Goal: Information Seeking & Learning: Understand process/instructions

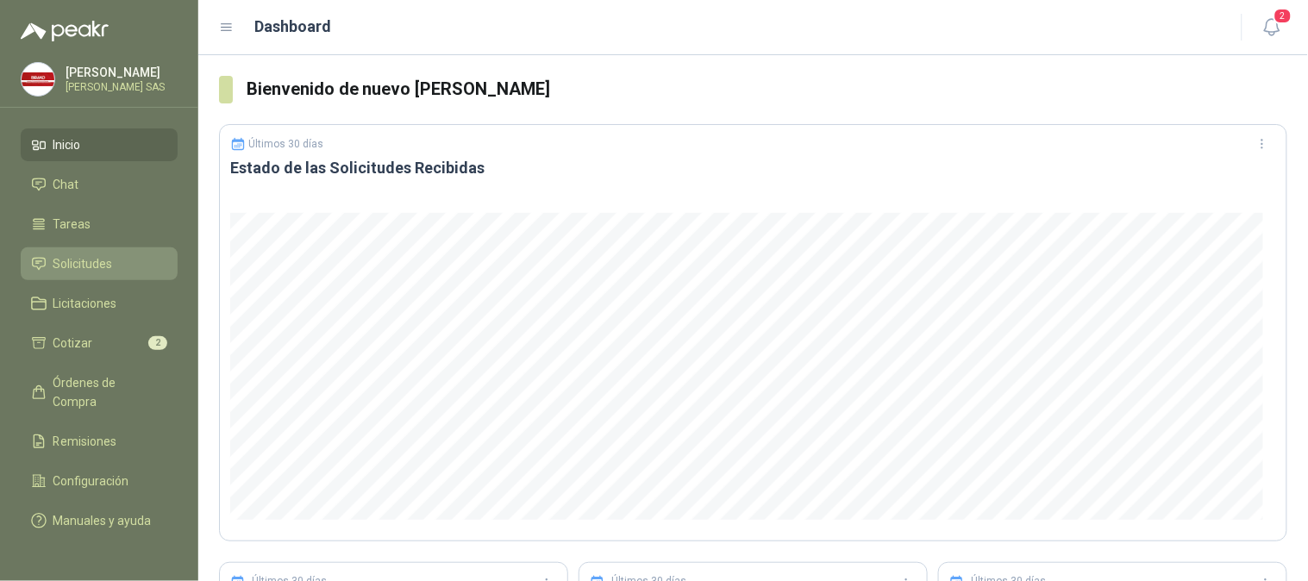
click at [118, 262] on li "Solicitudes" at bounding box center [99, 263] width 136 height 19
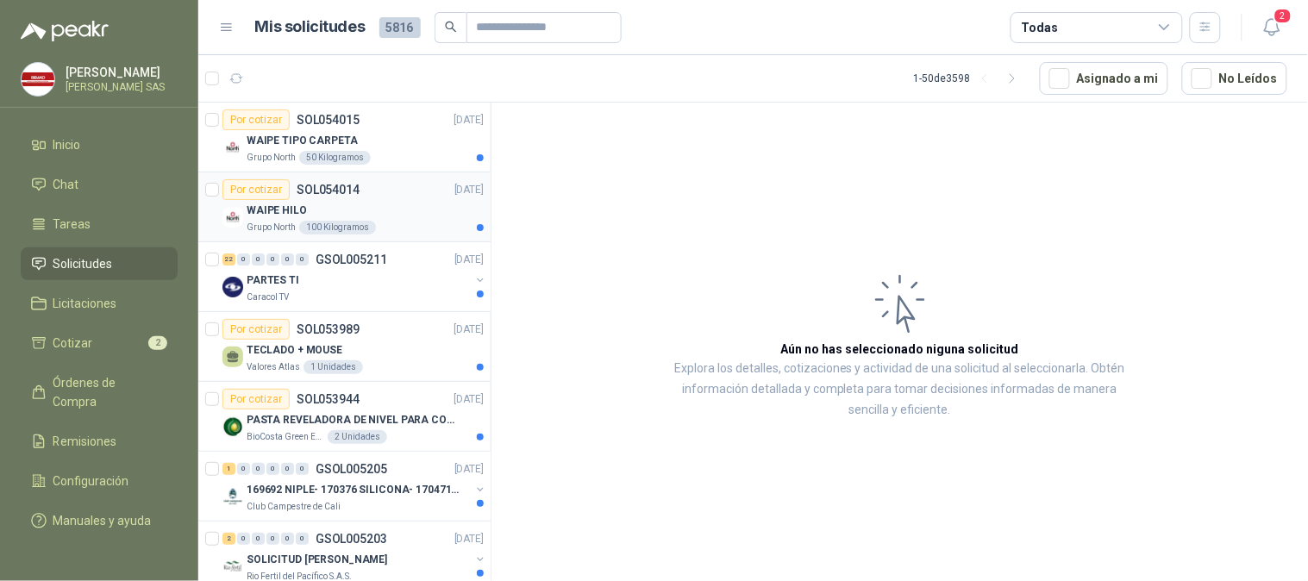
click at [271, 222] on p "Grupo North" at bounding box center [271, 228] width 49 height 14
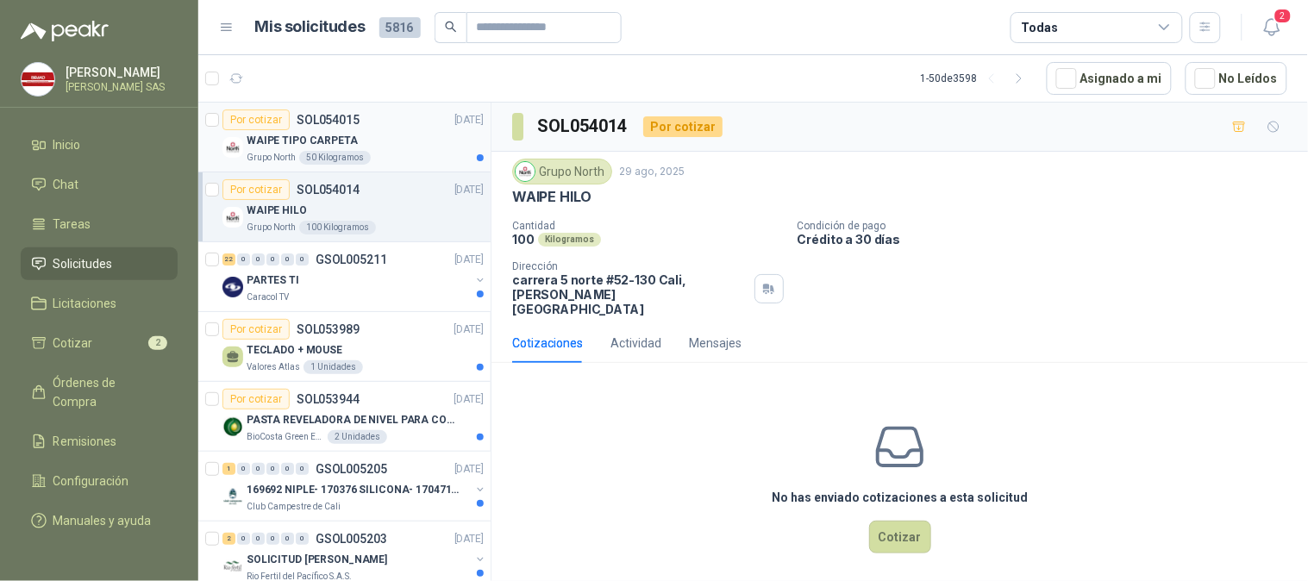
click at [335, 147] on p "WAIPE TIPO CARPETA" at bounding box center [302, 141] width 111 height 16
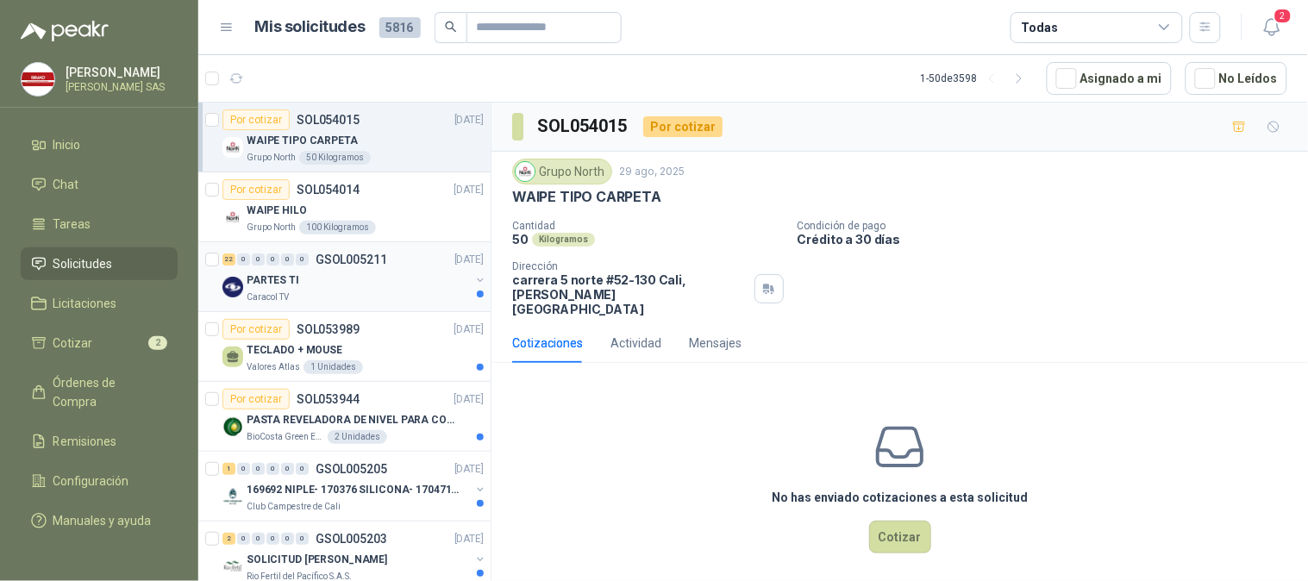
click at [278, 287] on p "PARTES TI" at bounding box center [273, 280] width 53 height 16
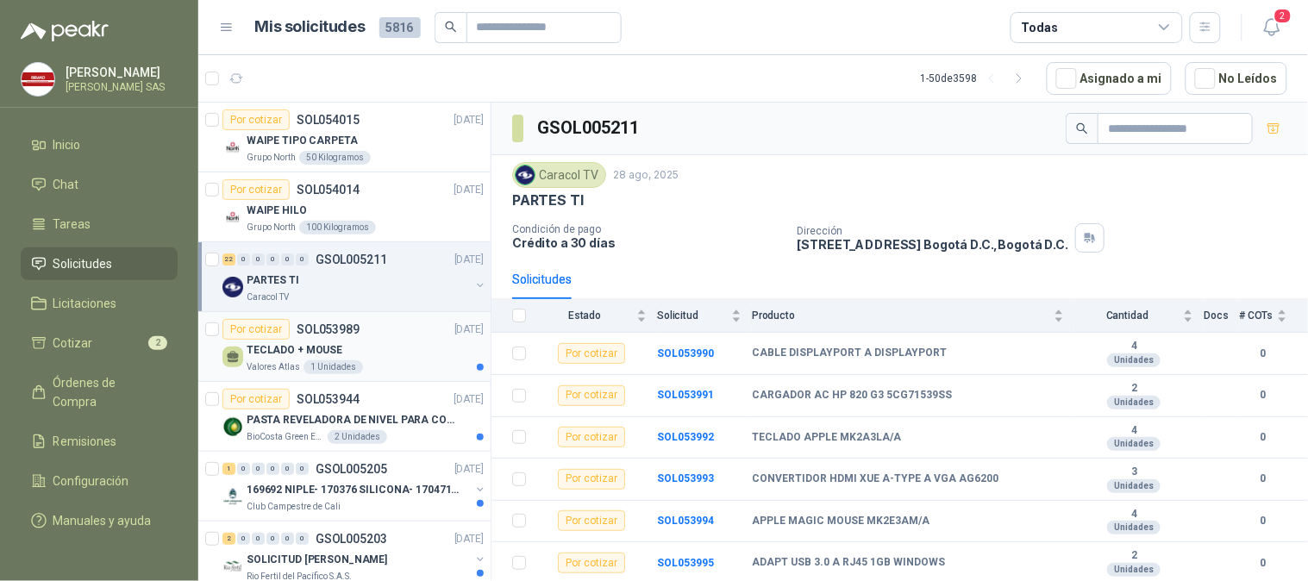
click at [272, 351] on p "TECLADO + MOUSE" at bounding box center [295, 350] width 96 height 16
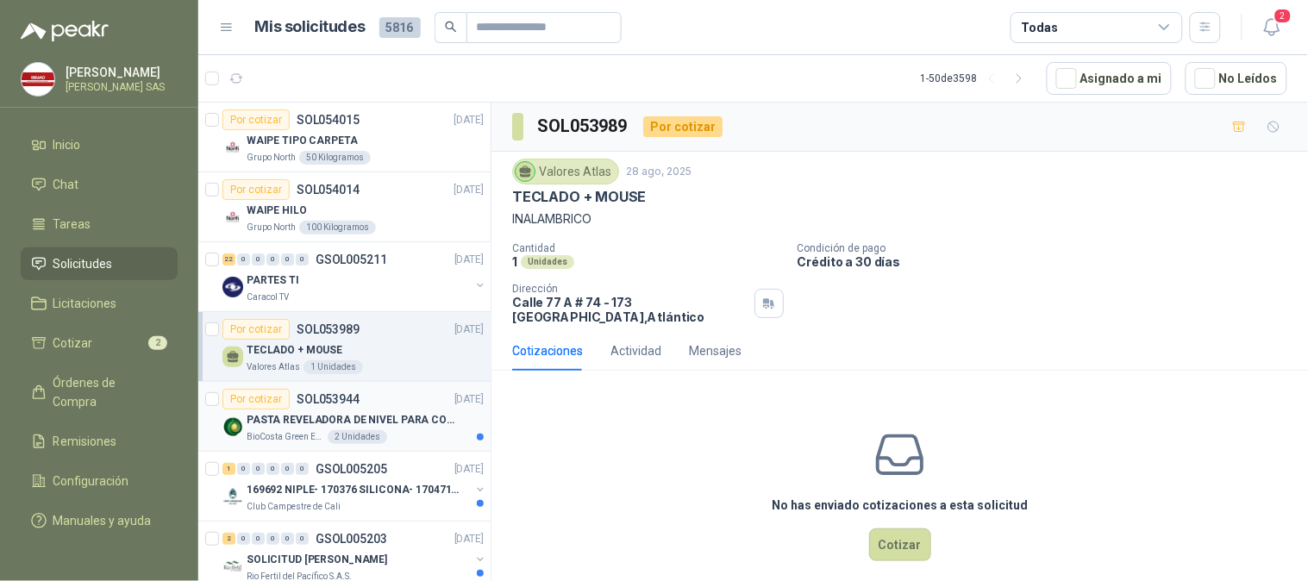
click at [279, 421] on p "PASTA REVELADORA DE NIVEL PARA COMBUSTIBLES/ACEITES DE COLOR ROSADA marca kolor…" at bounding box center [354, 420] width 215 height 16
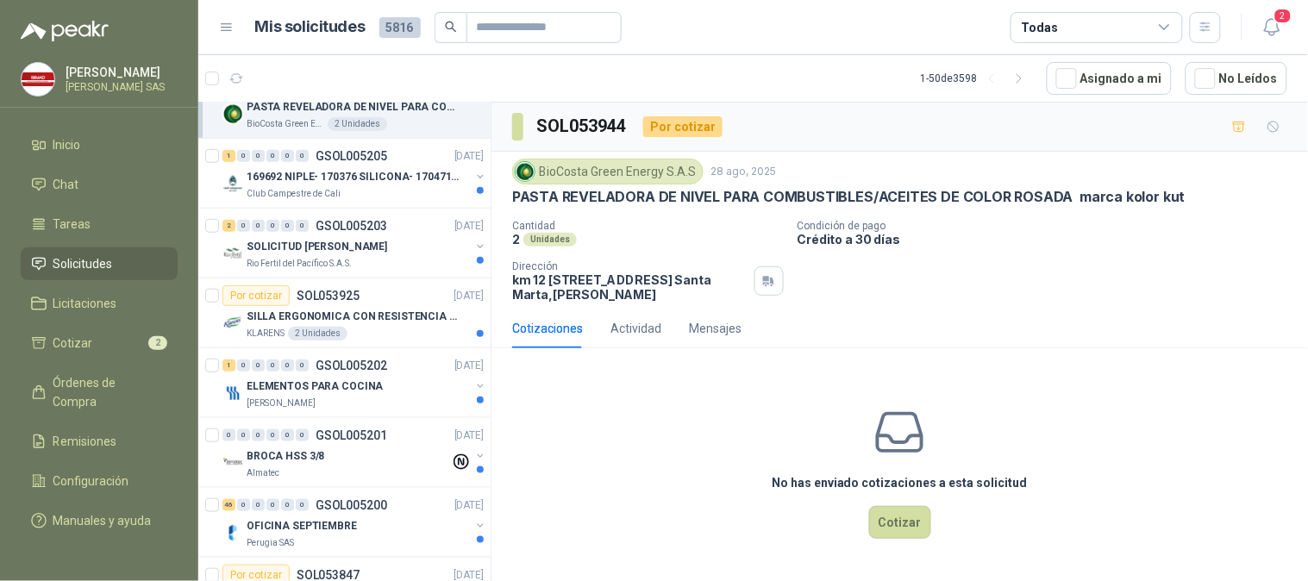
scroll to position [349, 0]
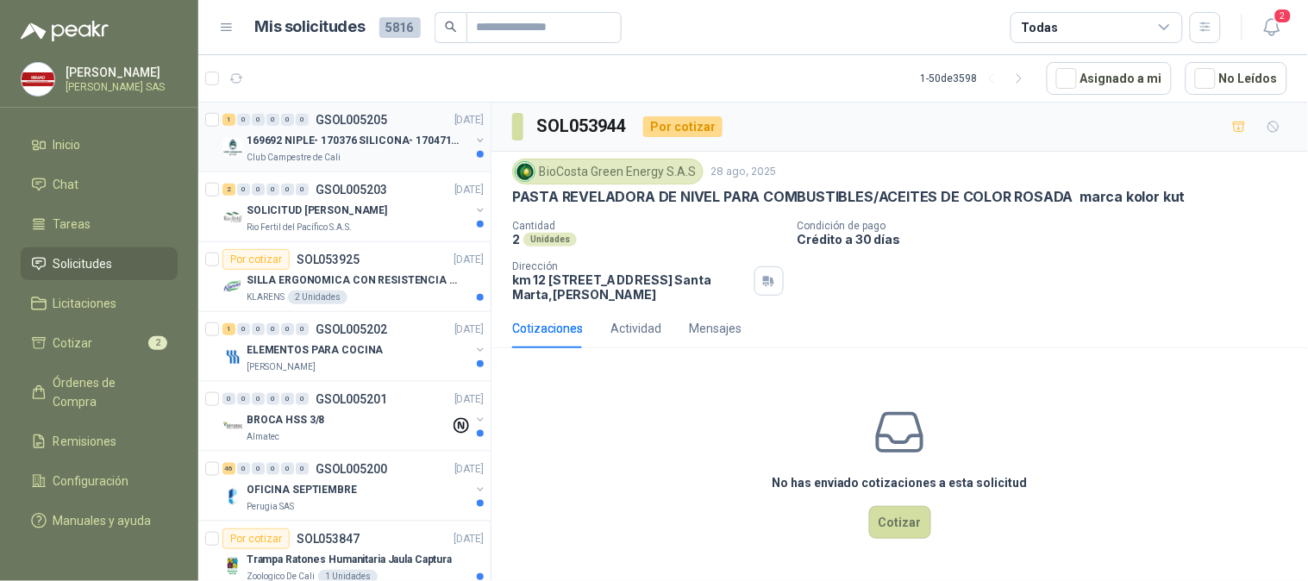
click at [347, 153] on div "Club Campestre de Cali" at bounding box center [358, 158] width 223 height 14
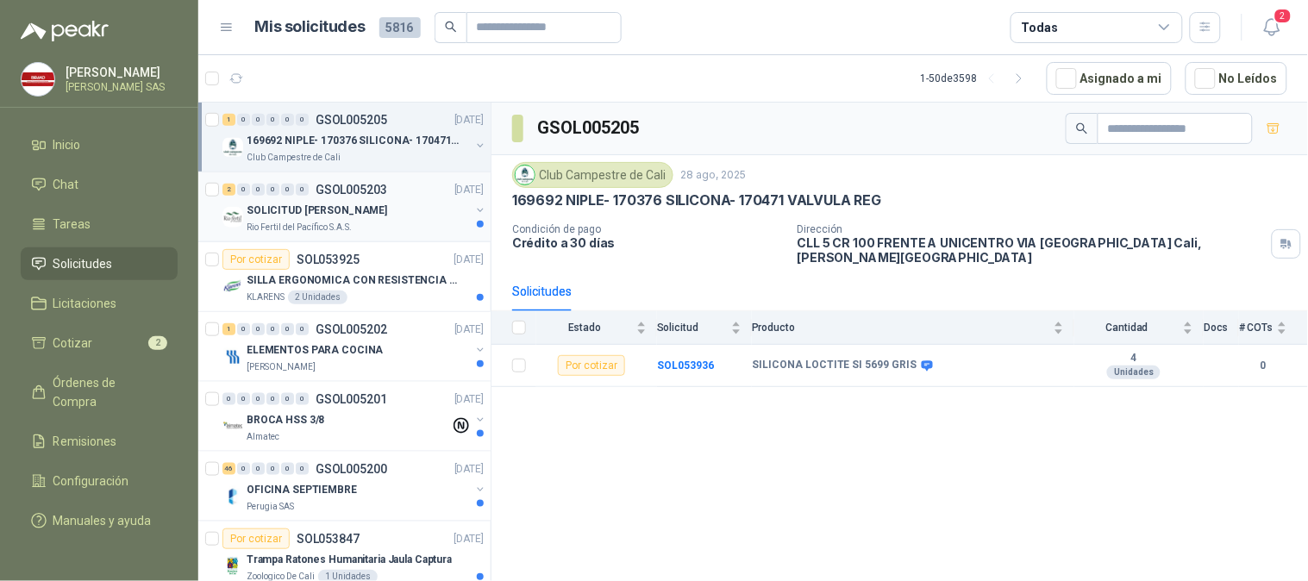
click at [345, 207] on p "SOLICITUD [PERSON_NAME]" at bounding box center [317, 211] width 141 height 16
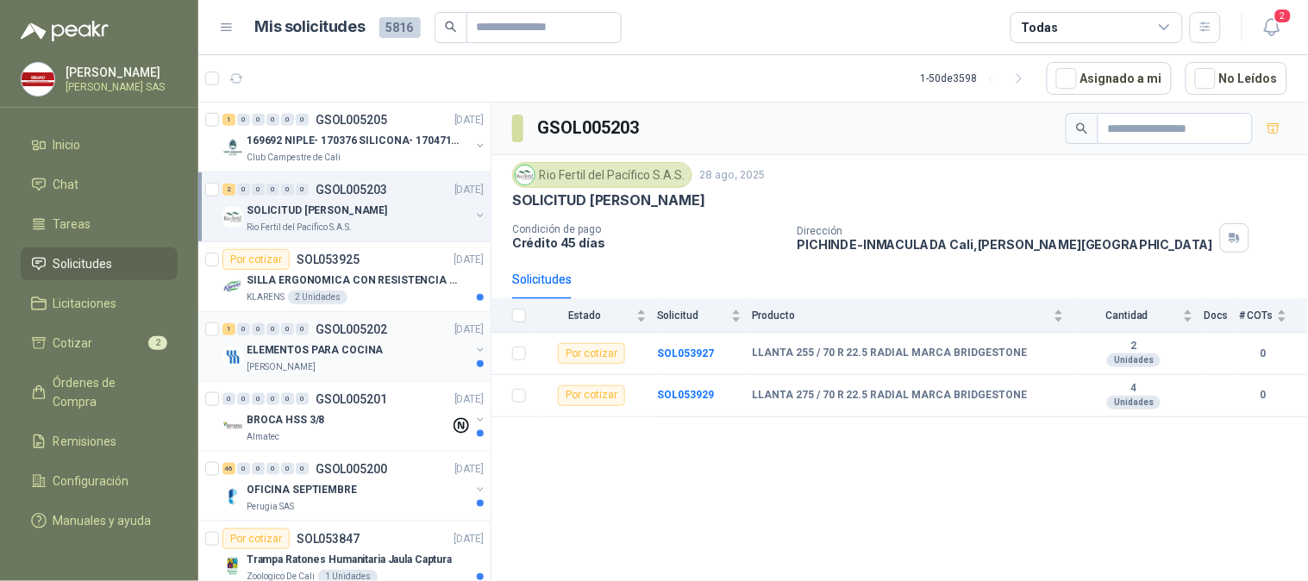
click at [347, 342] on p "ELEMENTOS PARA COCINA" at bounding box center [315, 350] width 136 height 16
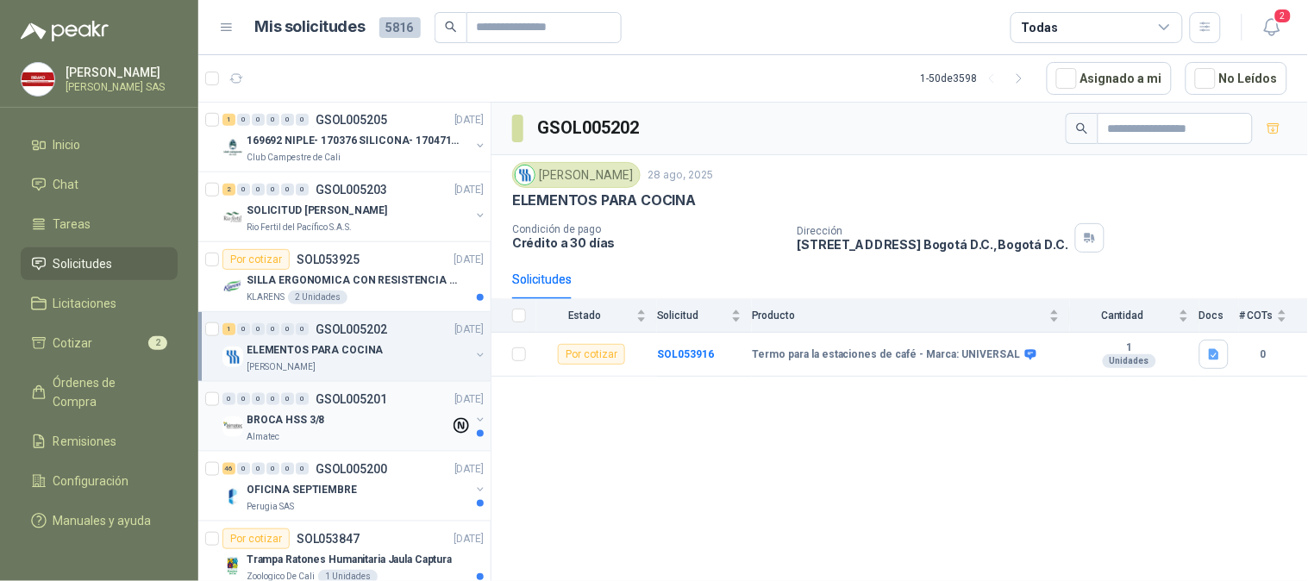
click at [328, 429] on div "BROCA HSS 3/8" at bounding box center [348, 420] width 203 height 21
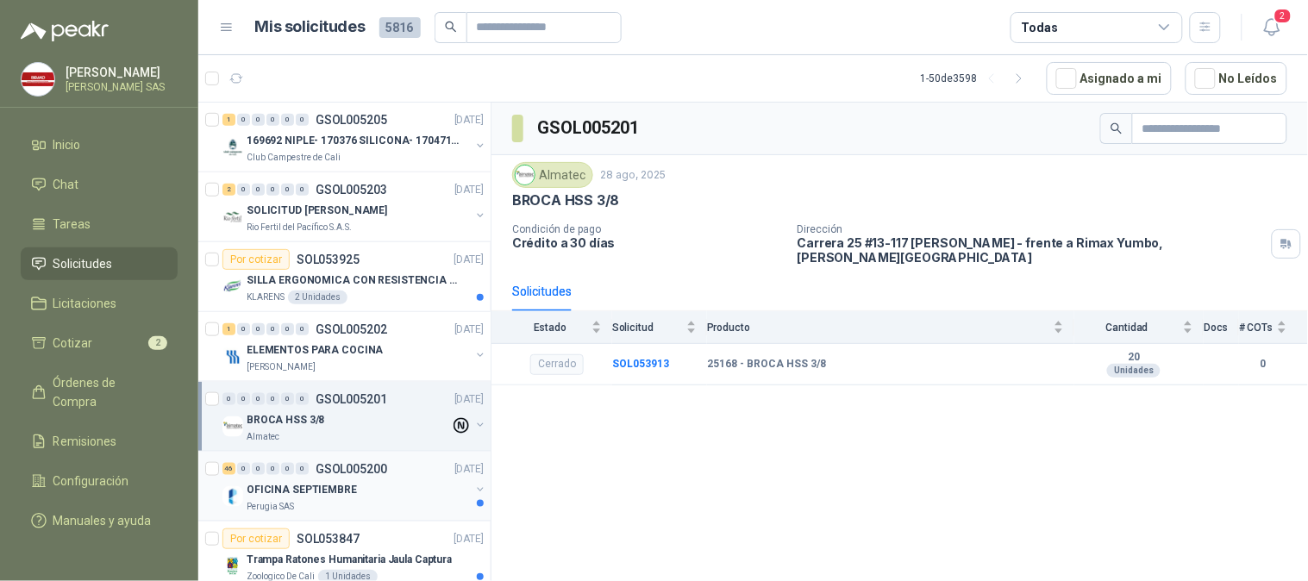
click at [337, 502] on div "Perugia SAS" at bounding box center [358, 507] width 223 height 14
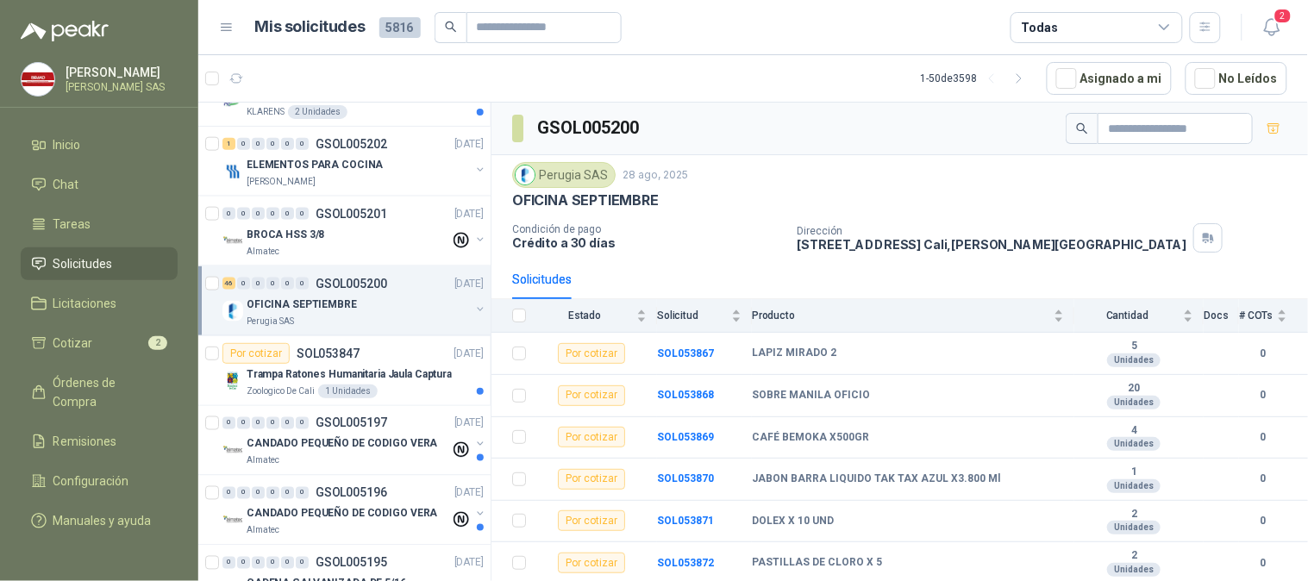
scroll to position [606, 0]
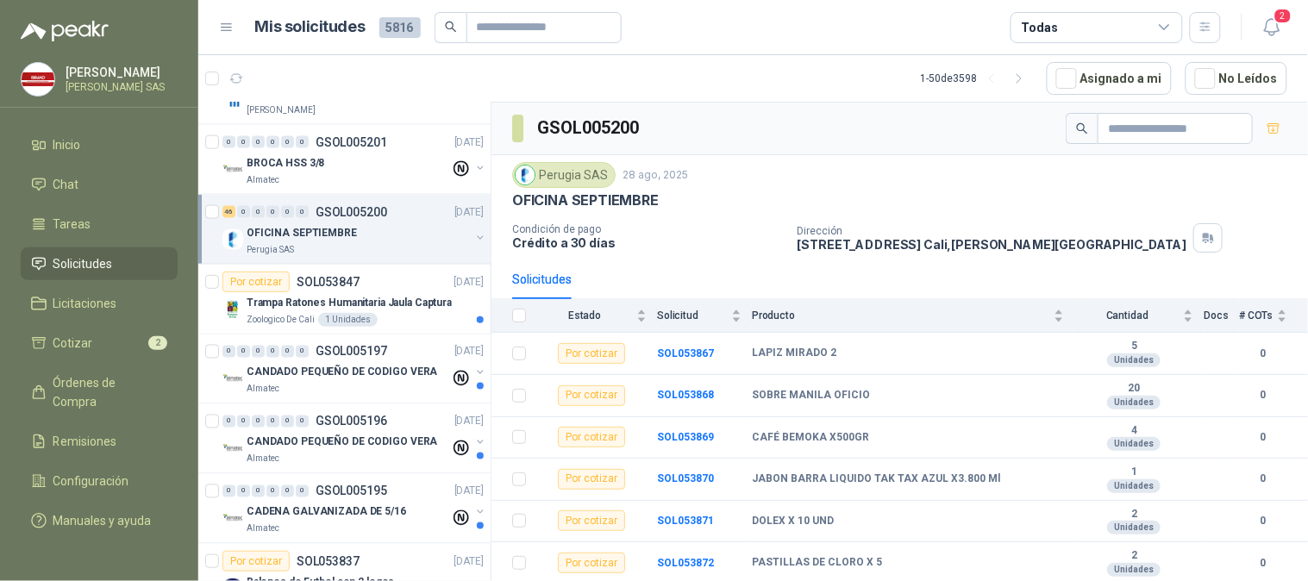
click at [290, 247] on p "Perugia SAS" at bounding box center [270, 250] width 47 height 14
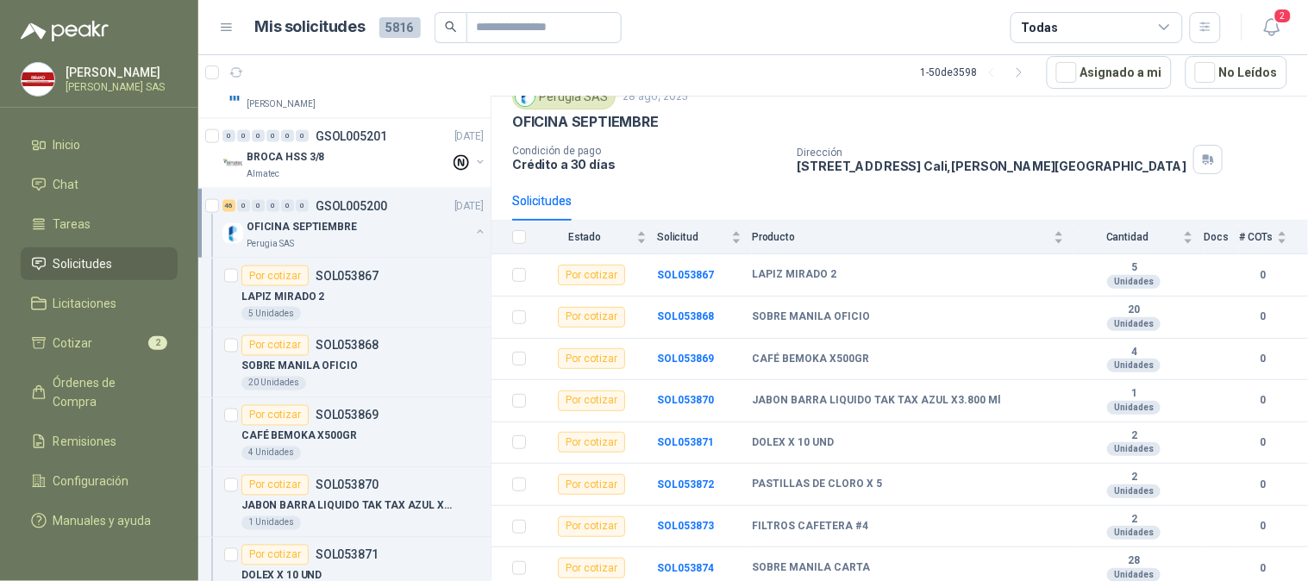
scroll to position [0, 0]
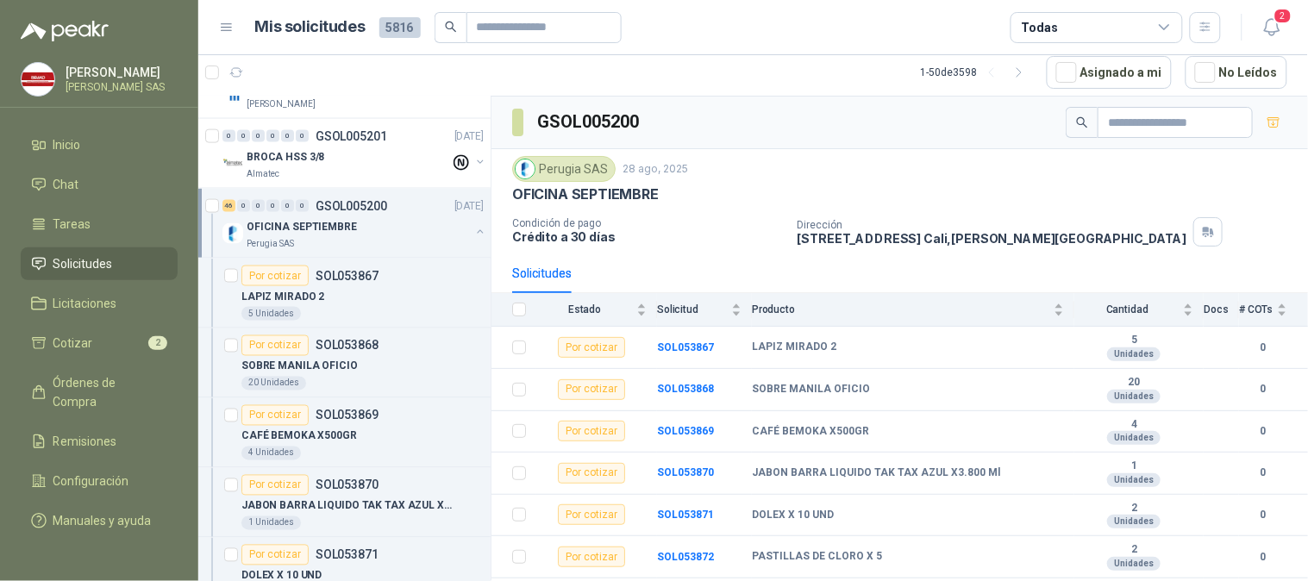
click at [237, 237] on img at bounding box center [232, 233] width 21 height 21
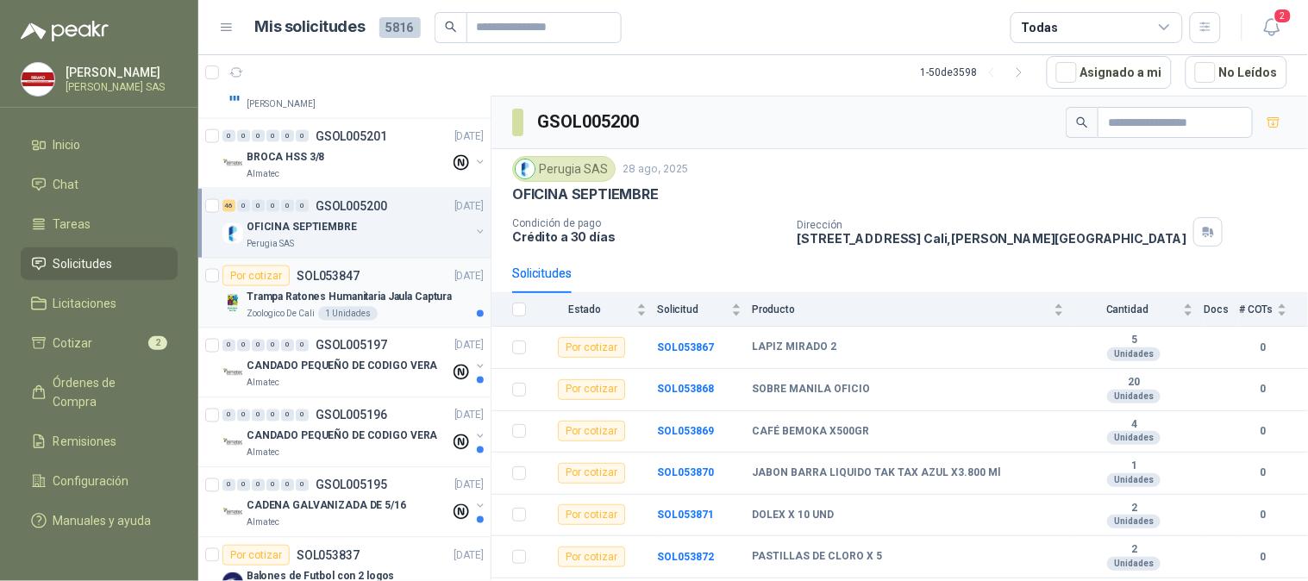
click at [278, 304] on p "Trampa Ratones Humanitaria Jaula Captura" at bounding box center [349, 297] width 205 height 16
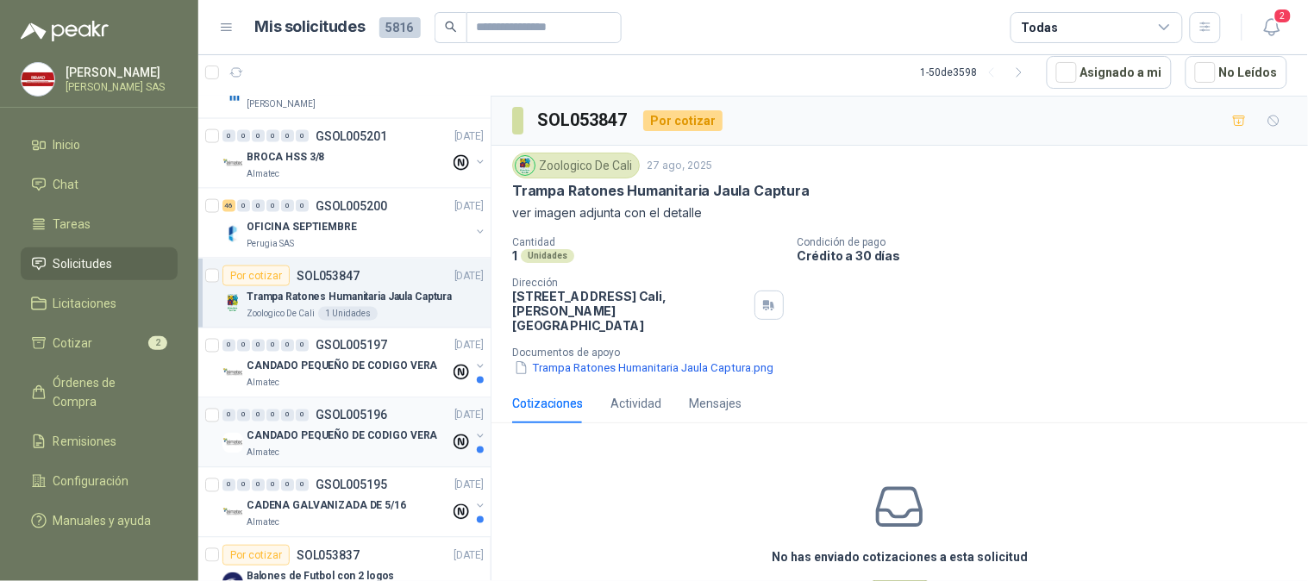
click at [328, 426] on div "CANDADO PEQUEÑO DE CODIGO VERA" at bounding box center [348, 436] width 203 height 21
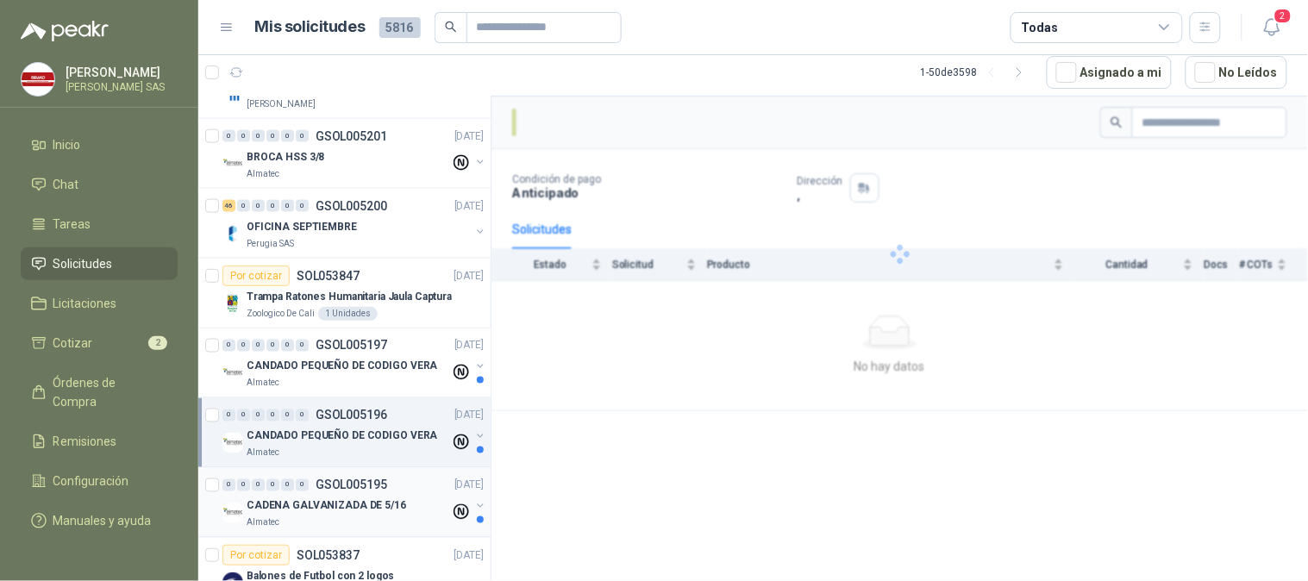
click at [357, 496] on div "CADENA GALVANIZADA DE 5/16" at bounding box center [348, 506] width 203 height 21
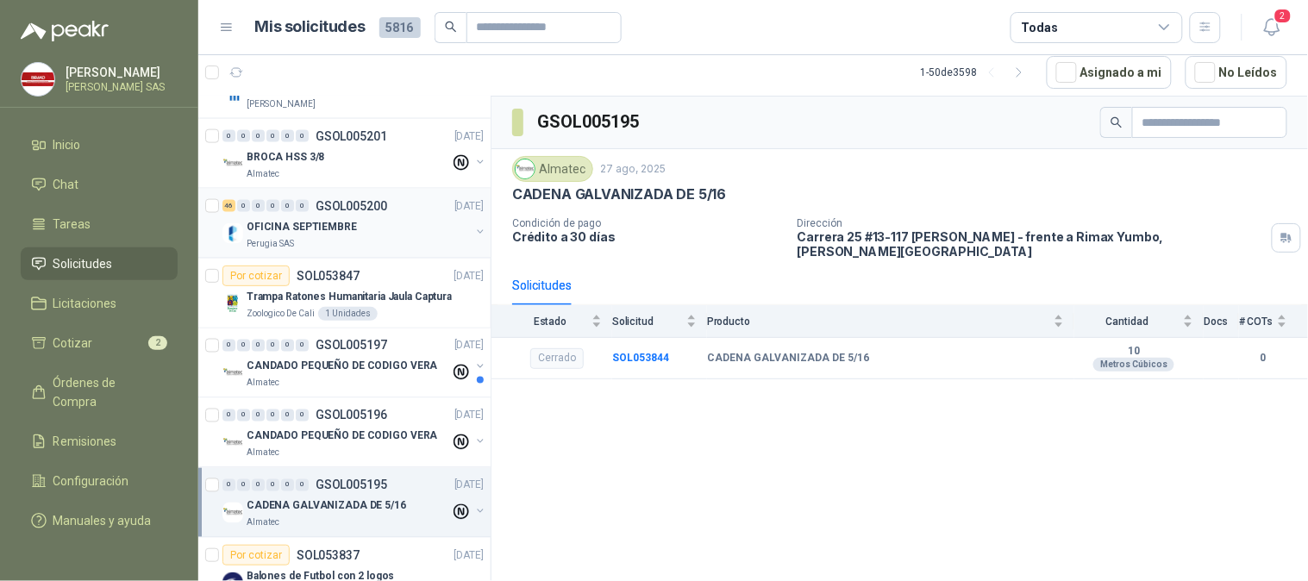
click at [321, 239] on div "Perugia SAS" at bounding box center [358, 244] width 223 height 14
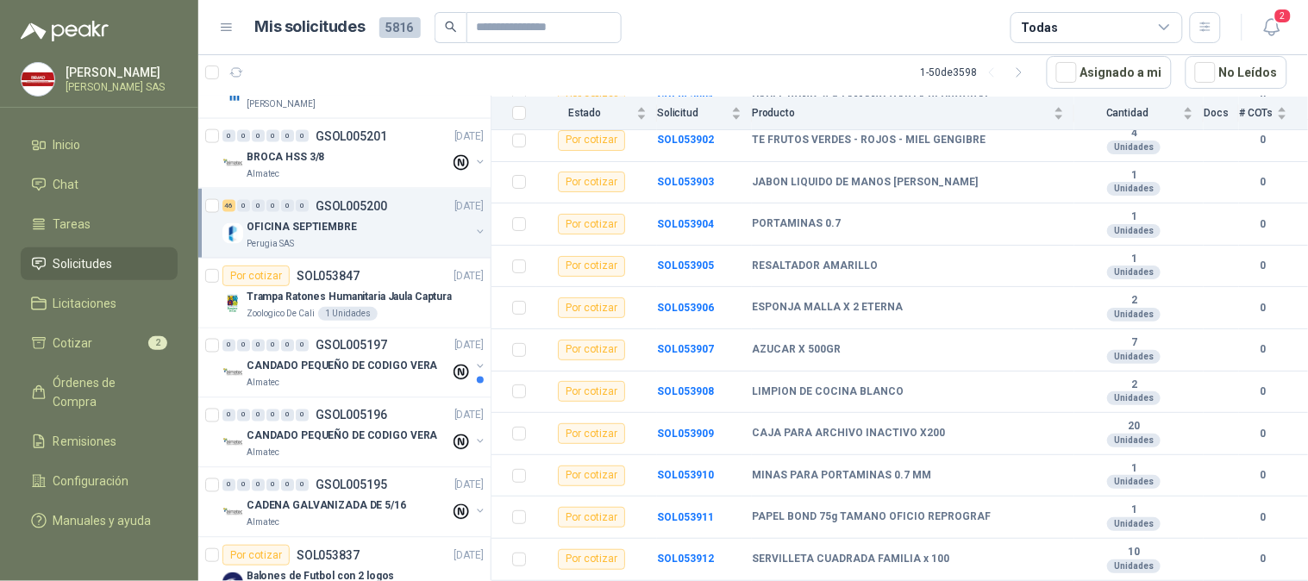
scroll to position [1236, 0]
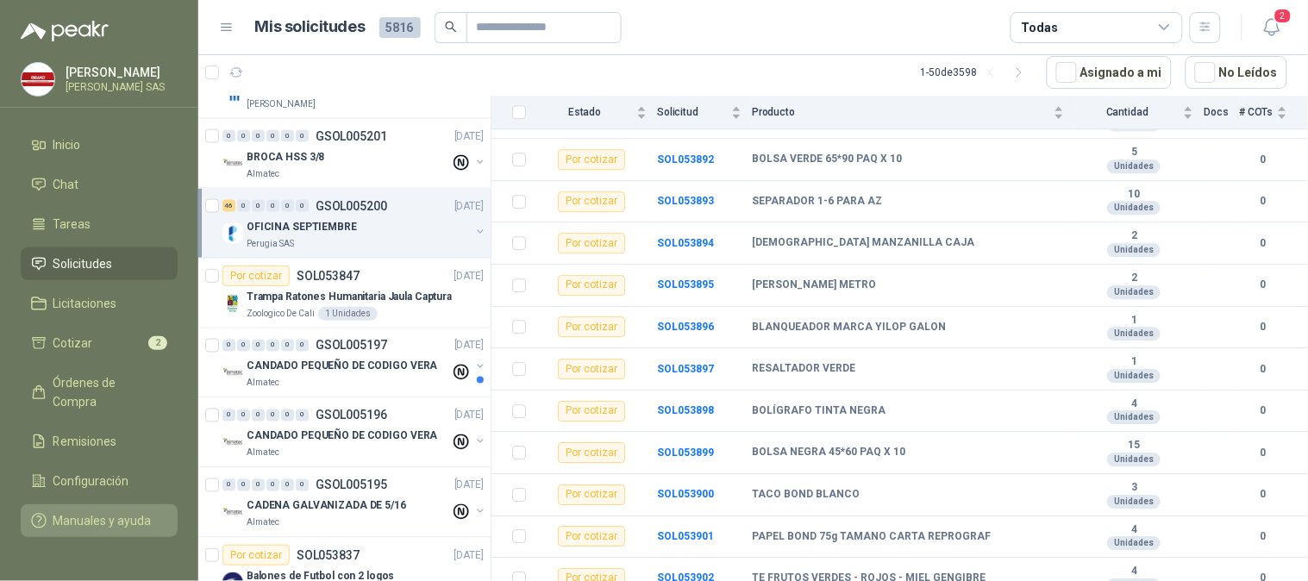
click at [116, 511] on span "Manuales y ayuda" at bounding box center [102, 520] width 98 height 19
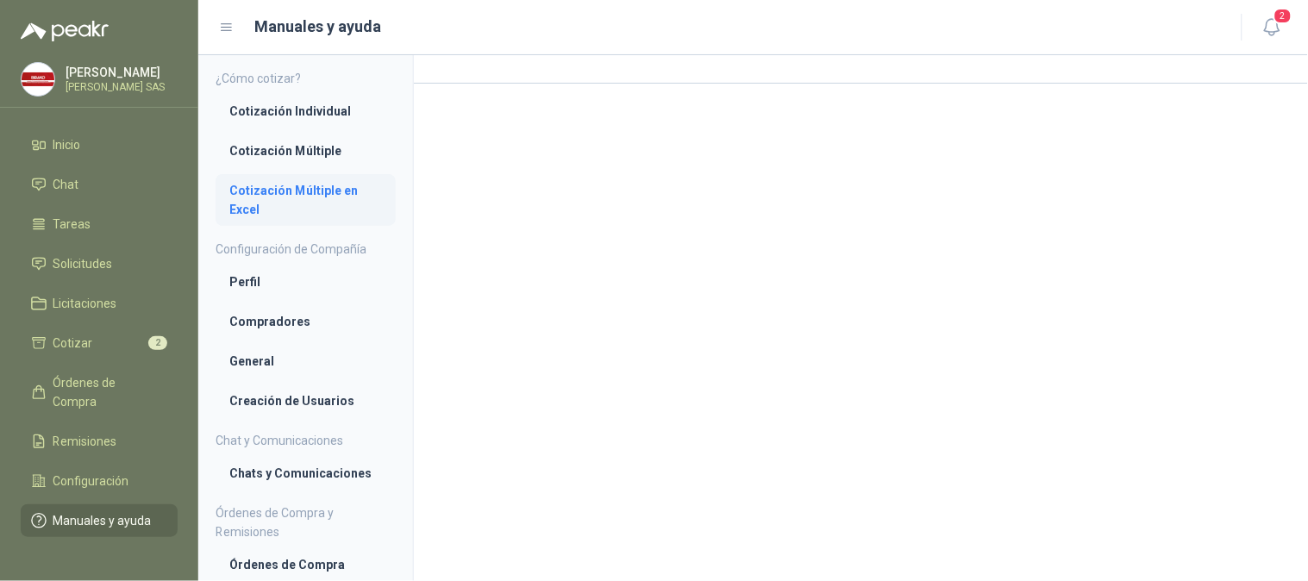
click at [329, 200] on li "Cotización Múltiple en Excel" at bounding box center [305, 200] width 153 height 38
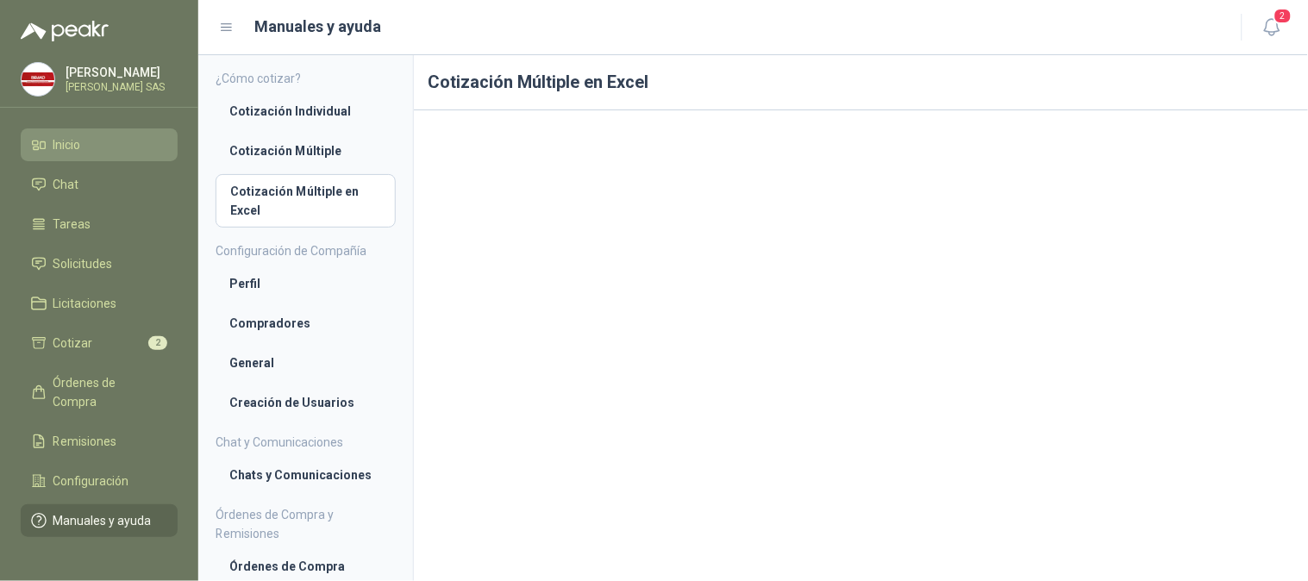
click at [91, 139] on li "Inicio" at bounding box center [99, 144] width 136 height 19
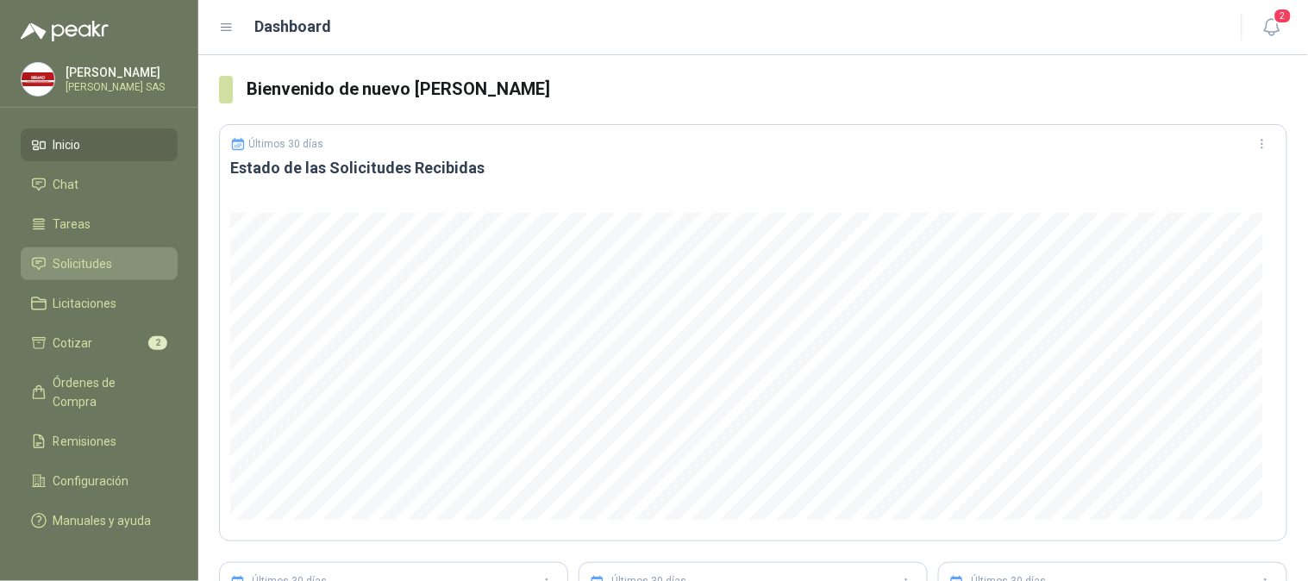
click at [110, 267] on span "Solicitudes" at bounding box center [82, 263] width 59 height 19
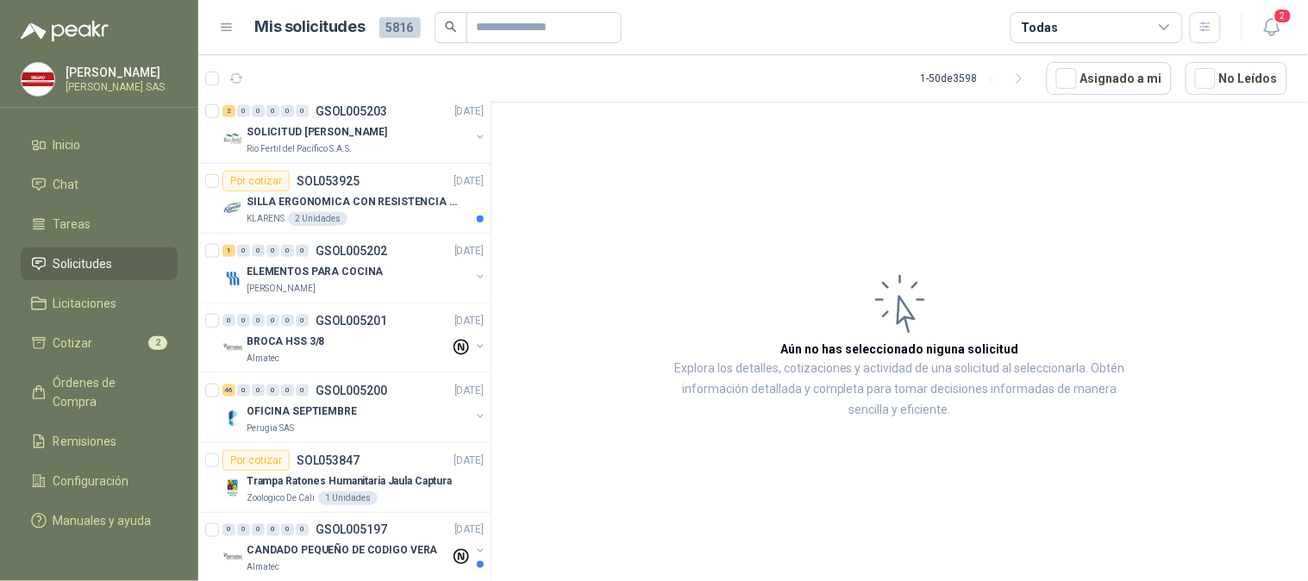
scroll to position [478, 0]
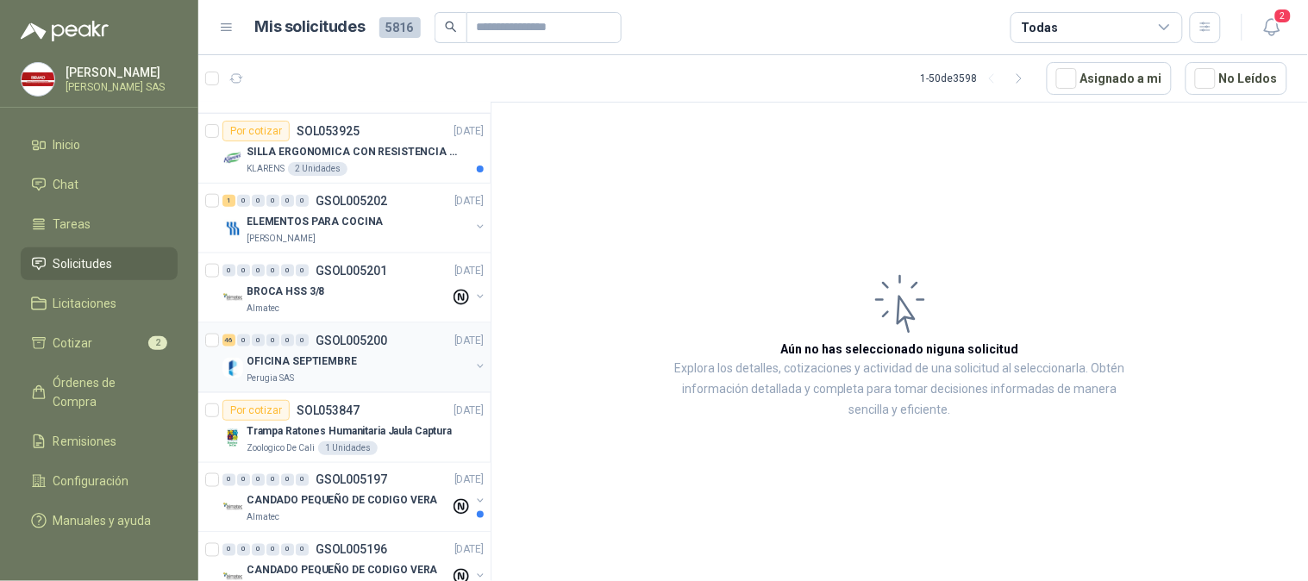
click at [274, 375] on p "Perugia SAS" at bounding box center [270, 379] width 47 height 14
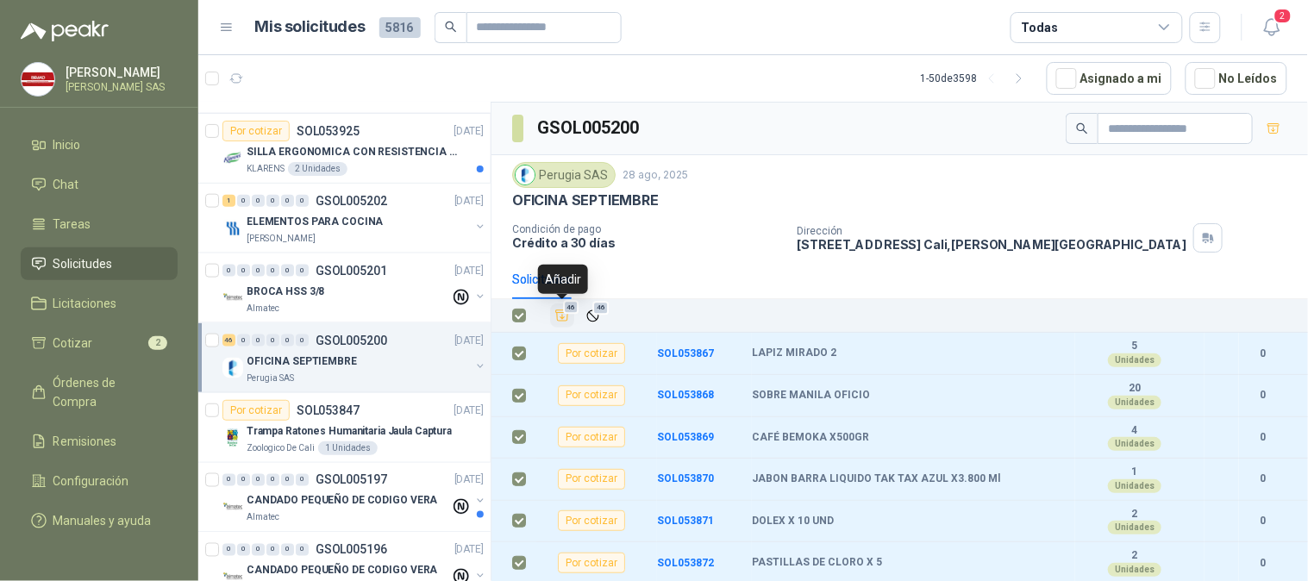
click at [566, 316] on icon "Añadir" at bounding box center [562, 316] width 16 height 16
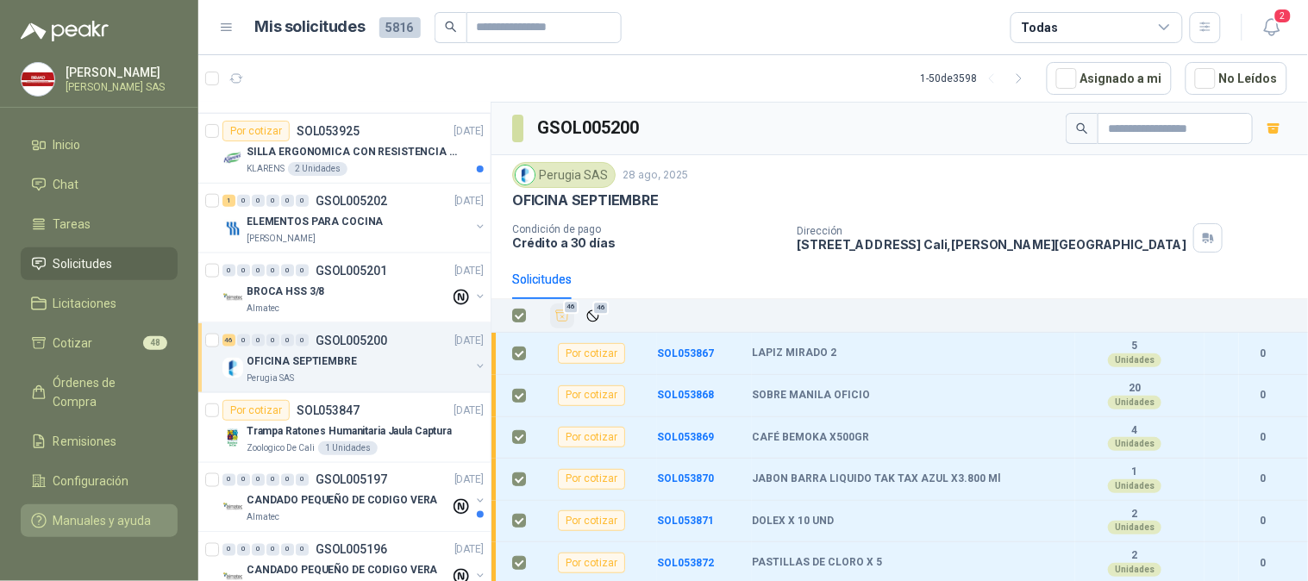
click at [121, 504] on link "Manuales y ayuda" at bounding box center [99, 520] width 157 height 33
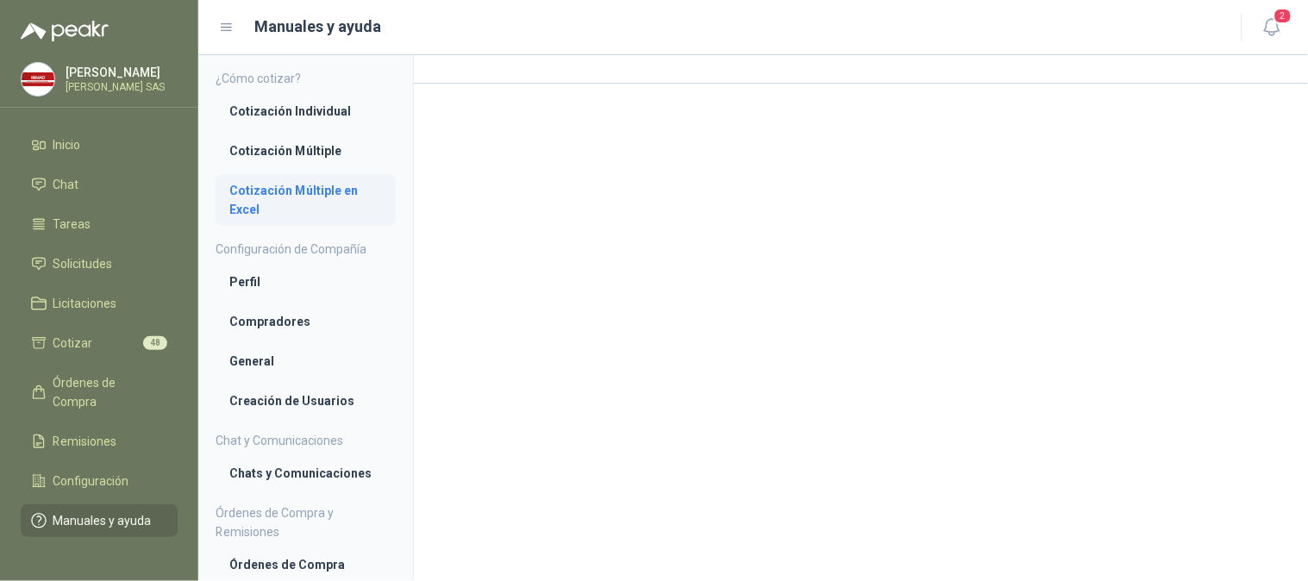
click at [324, 192] on li "Cotización Múltiple en Excel" at bounding box center [305, 200] width 153 height 38
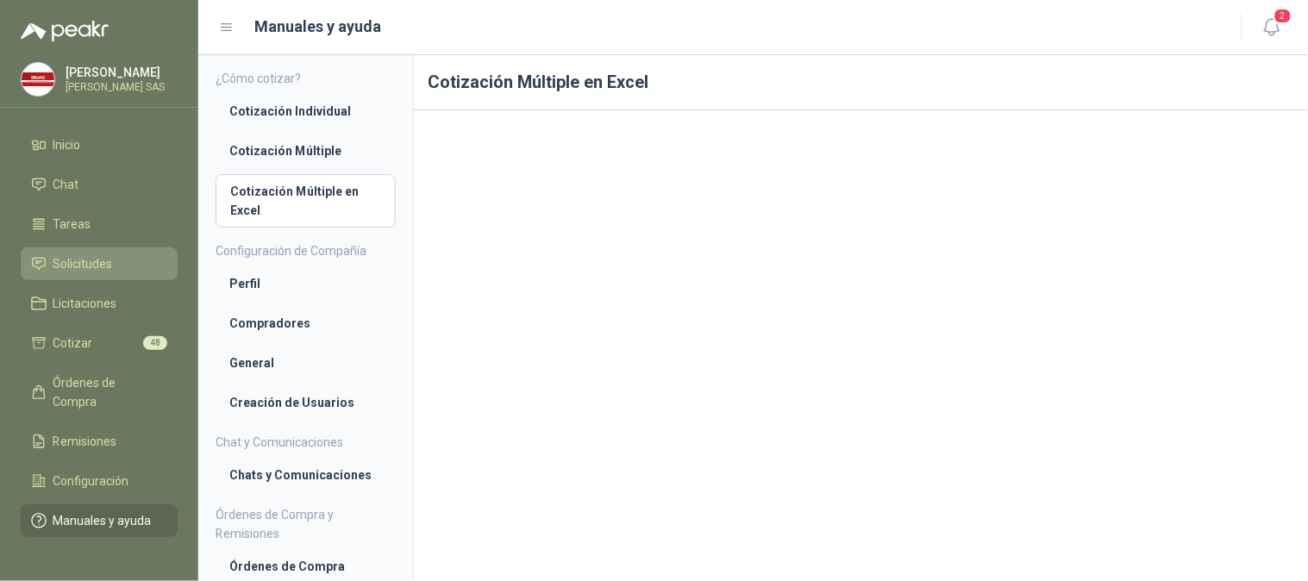
click at [117, 262] on li "Solicitudes" at bounding box center [99, 263] width 136 height 19
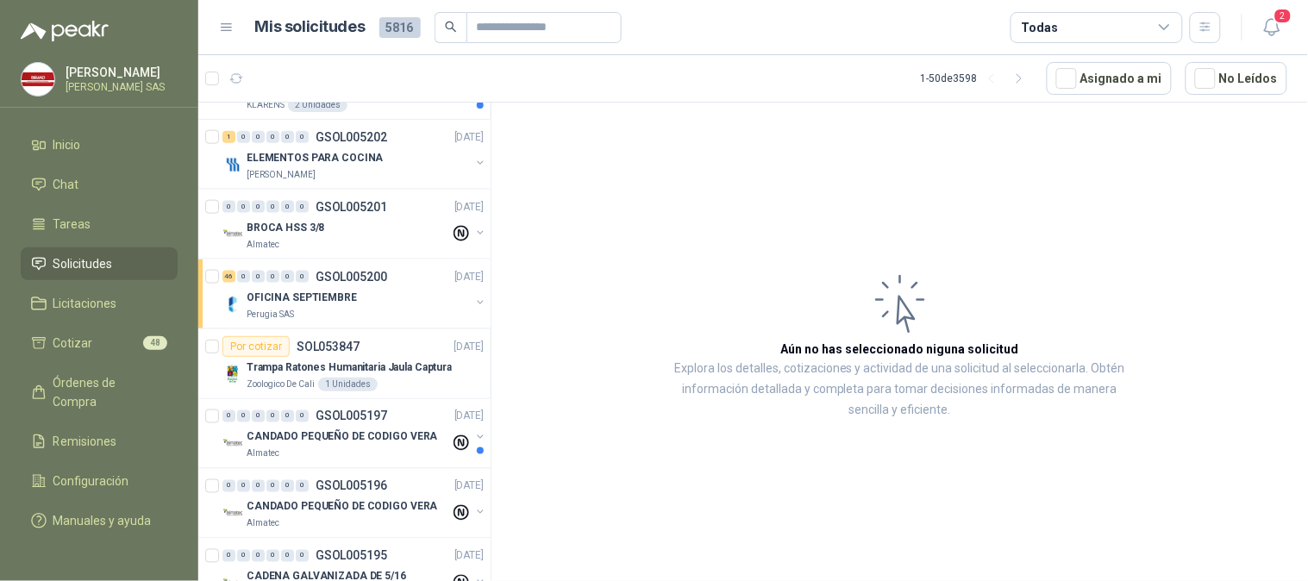
scroll to position [563, 0]
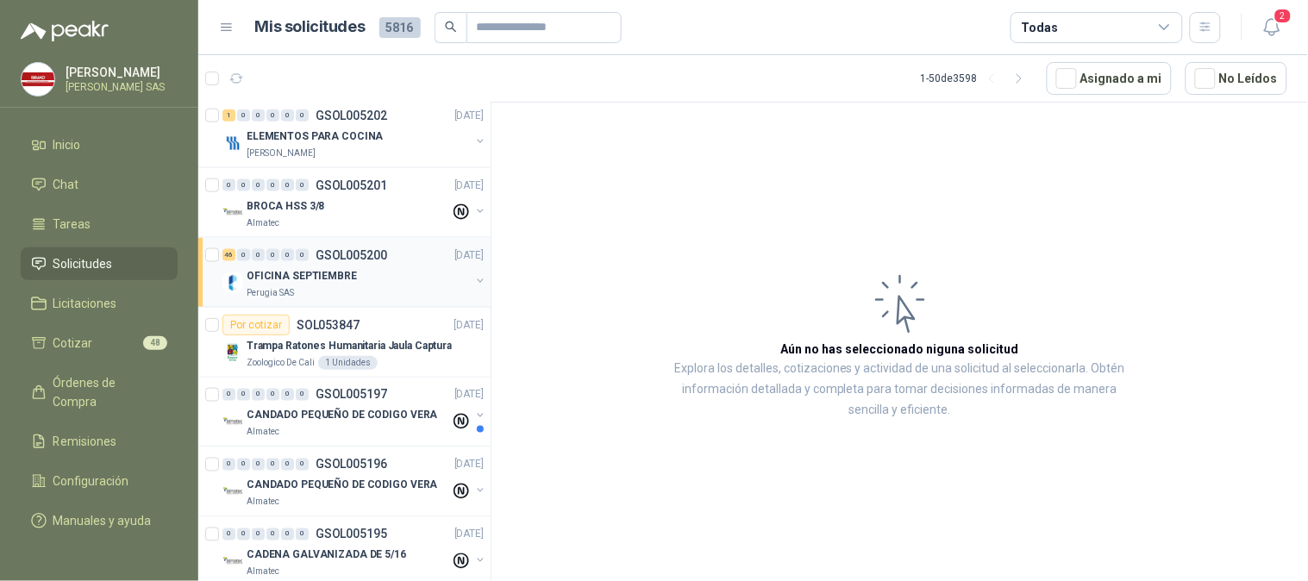
click at [271, 279] on p "OFICINA SEPTIEMBRE" at bounding box center [302, 276] width 110 height 16
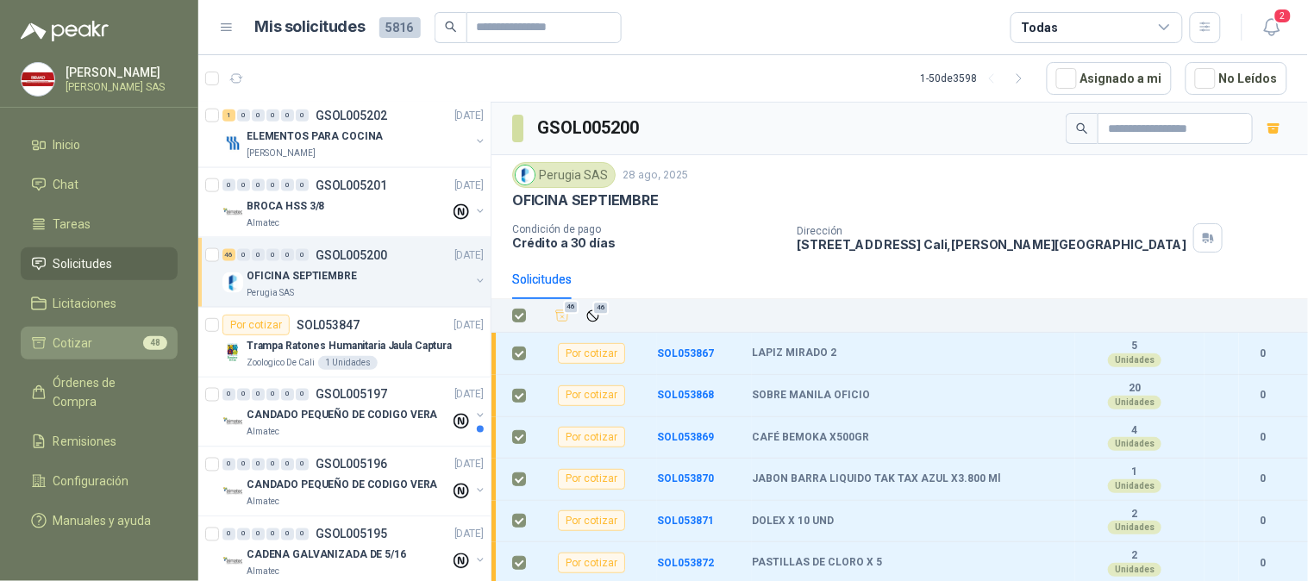
click at [98, 338] on li "Cotizar 48" at bounding box center [99, 343] width 136 height 19
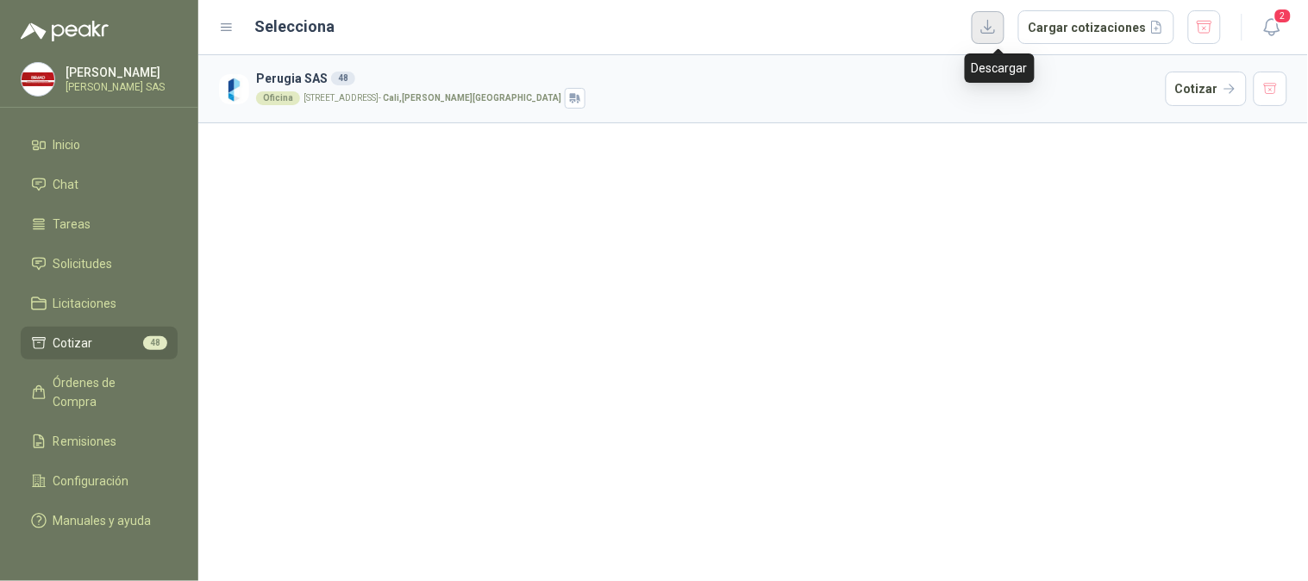
click at [994, 27] on button "button" at bounding box center [988, 27] width 33 height 33
